Goal: Information Seeking & Learning: Learn about a topic

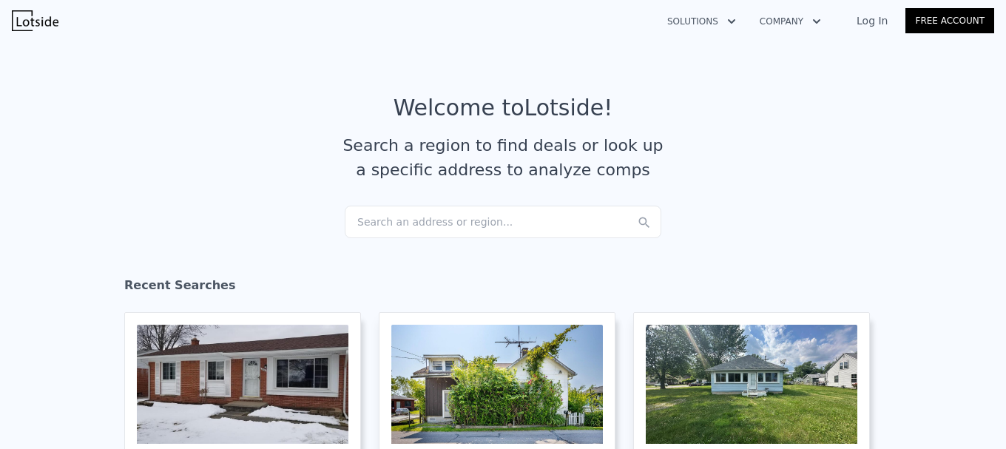
click at [417, 226] on div "Search an address or region..." at bounding box center [503, 222] width 317 height 33
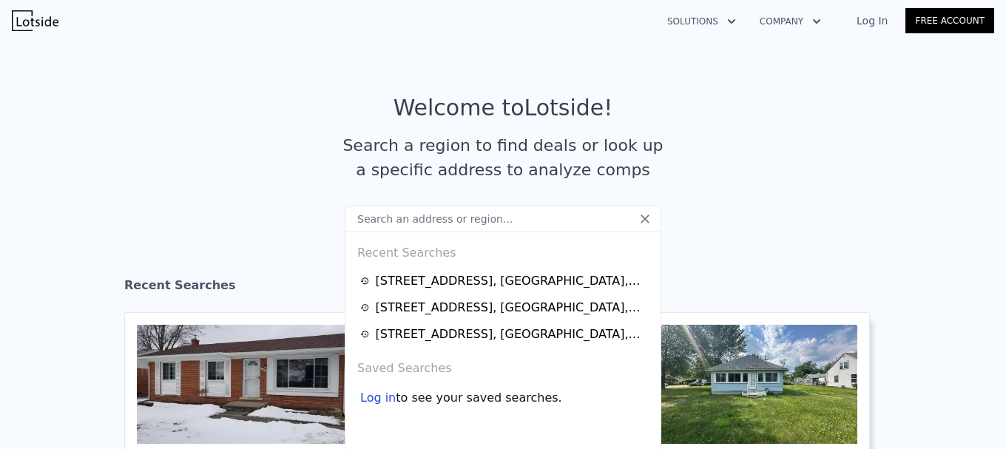
type input "G"
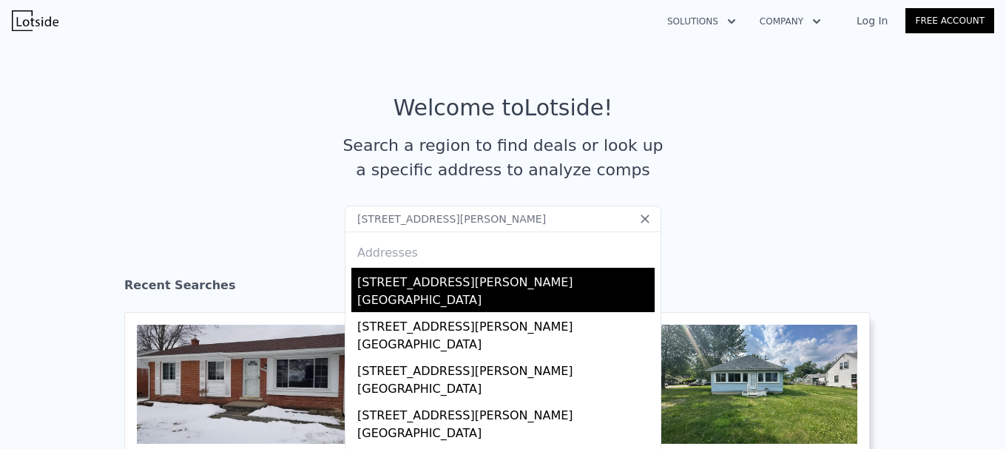
type input "[STREET_ADDRESS][PERSON_NAME]"
click at [515, 288] on div "[STREET_ADDRESS][PERSON_NAME]" at bounding box center [505, 280] width 297 height 24
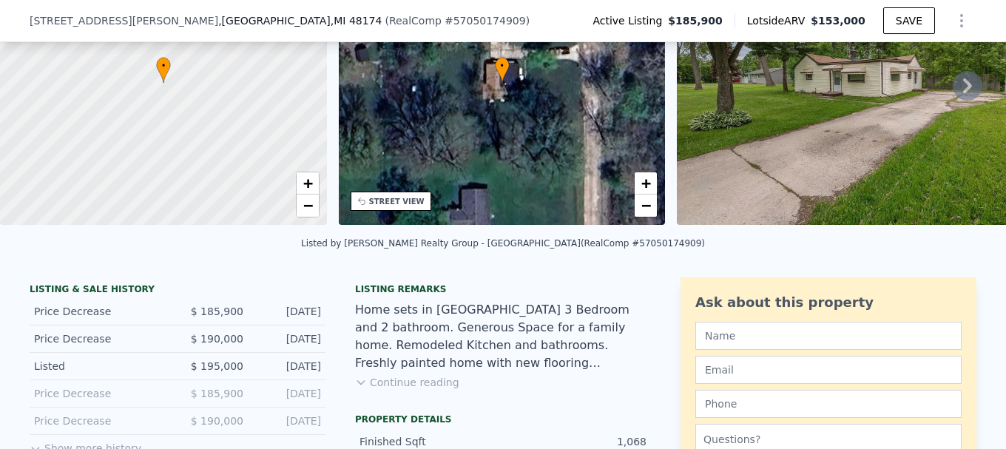
scroll to position [217, 0]
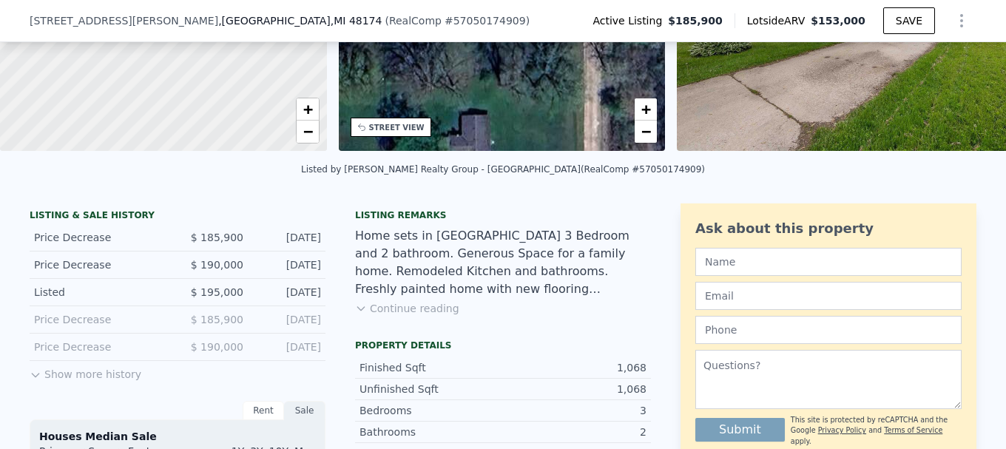
click at [119, 382] on button "Show more history" at bounding box center [86, 371] width 112 height 21
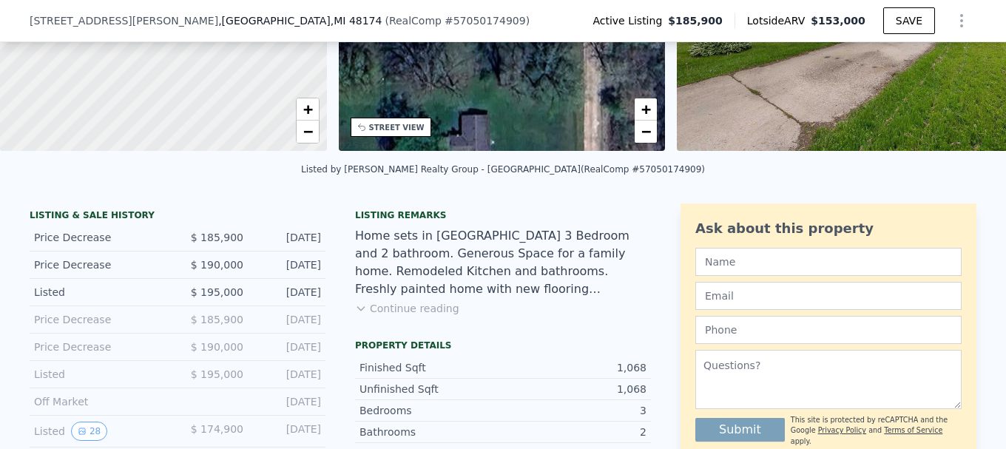
scroll to position [291, 0]
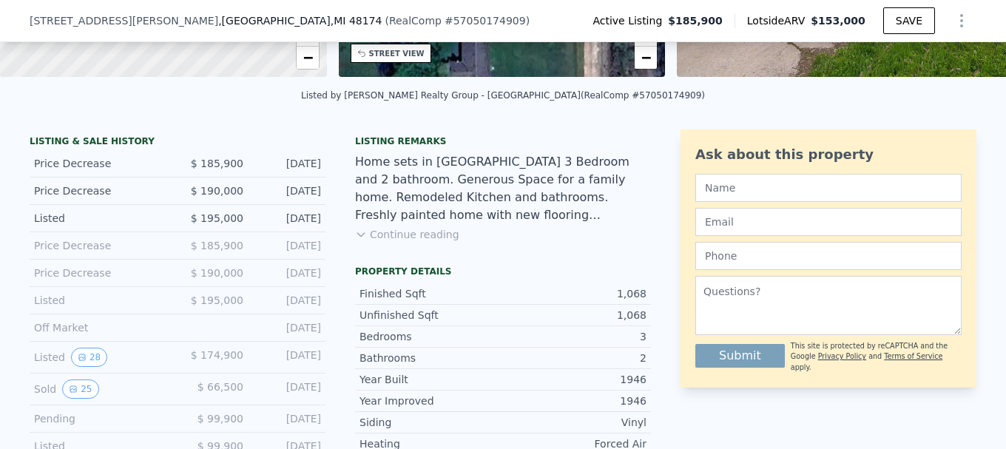
drag, startPoint x: 270, startPoint y: 360, endPoint x: 302, endPoint y: 362, distance: 32.6
click at [302, 362] on div "[DATE]" at bounding box center [288, 357] width 66 height 19
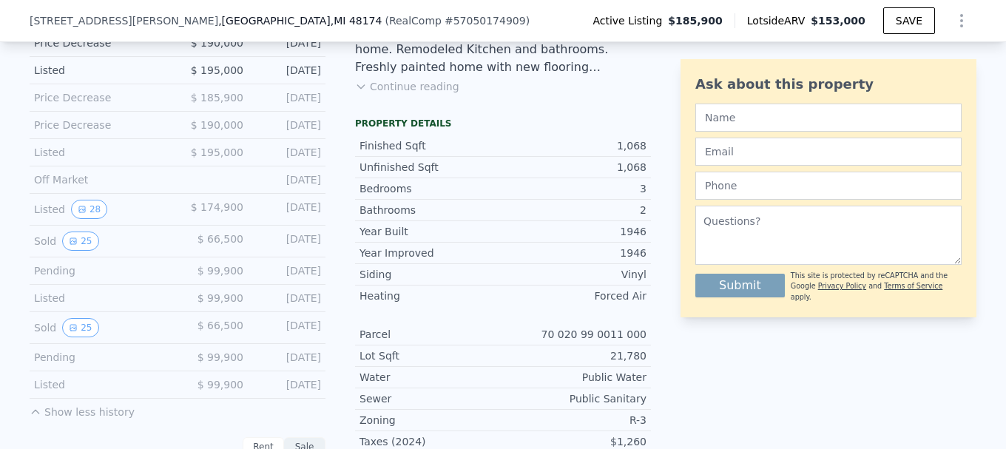
scroll to position [365, 0]
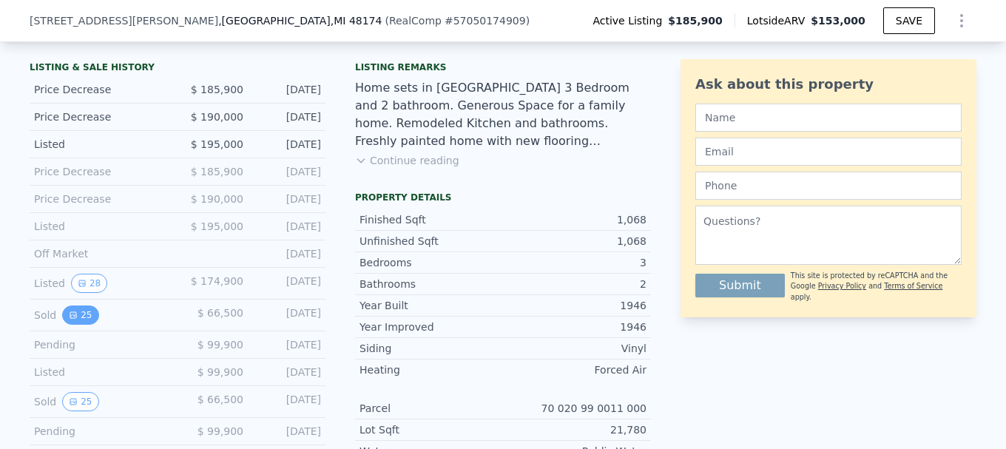
click at [69, 319] on icon "View historical data" at bounding box center [73, 315] width 9 height 9
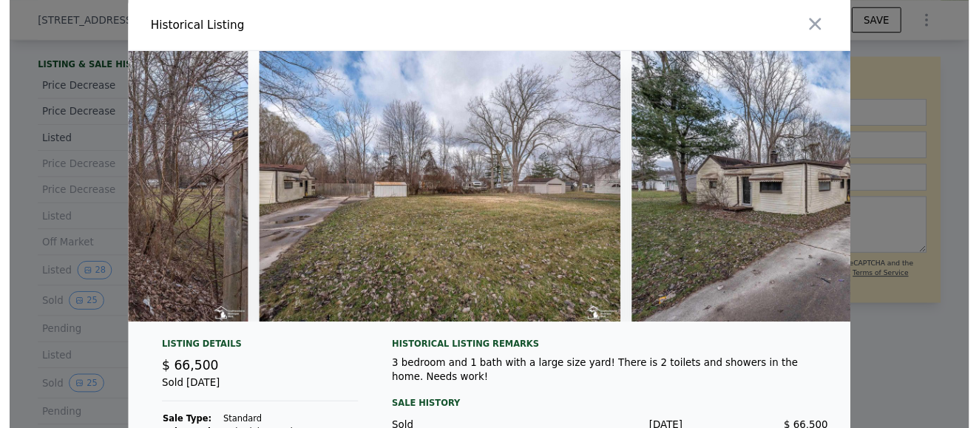
scroll to position [0, 8862]
